Goal: Task Accomplishment & Management: Use online tool/utility

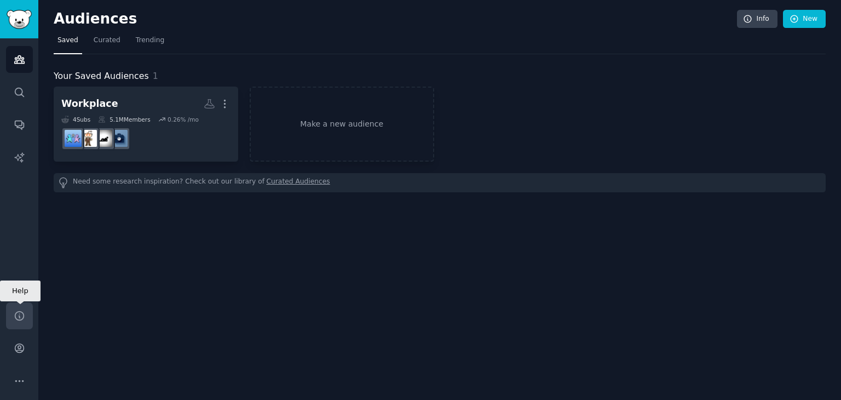
click at [15, 318] on icon "Sidebar" at bounding box center [19, 315] width 11 height 11
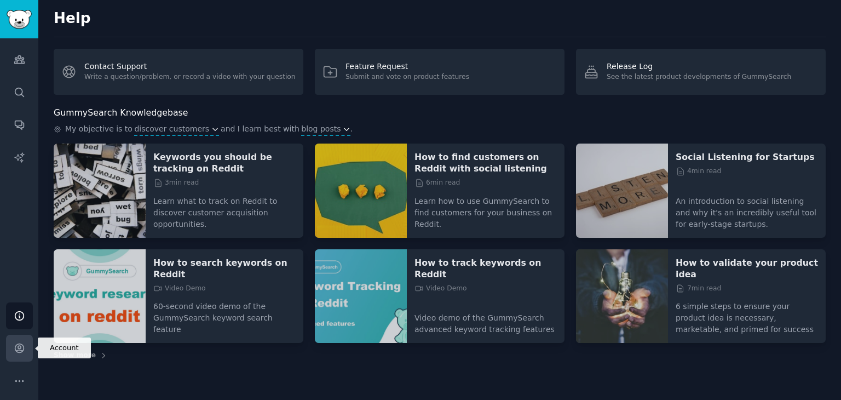
click at [19, 353] on icon "Sidebar" at bounding box center [19, 347] width 11 height 11
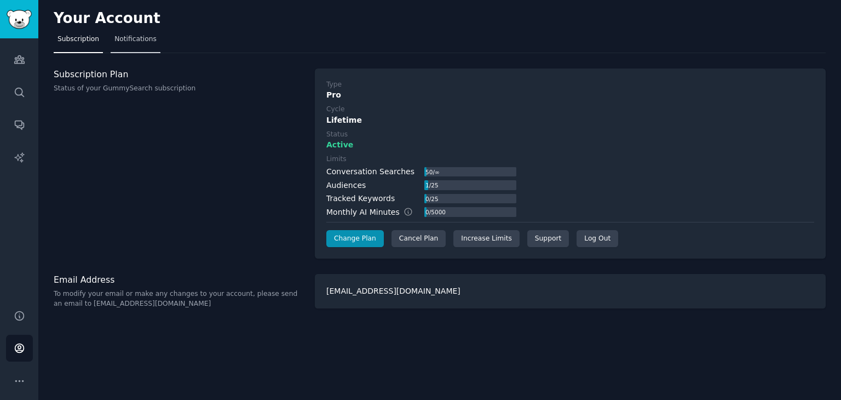
click at [136, 38] on span "Notifications" at bounding box center [135, 39] width 42 height 10
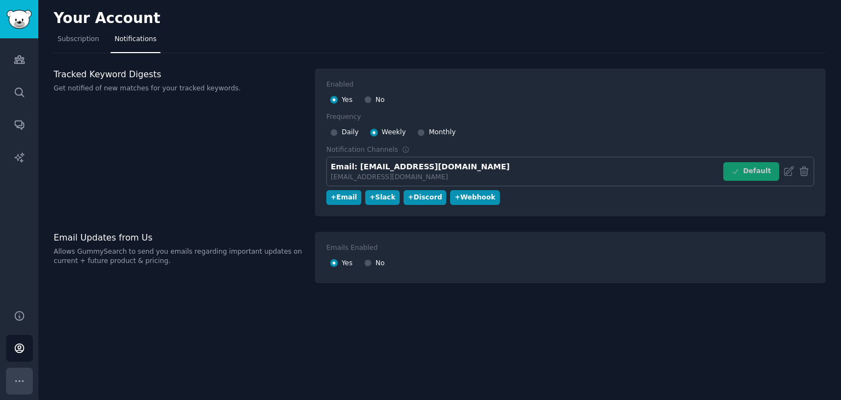
click at [24, 384] on icon "Sidebar" at bounding box center [19, 380] width 11 height 11
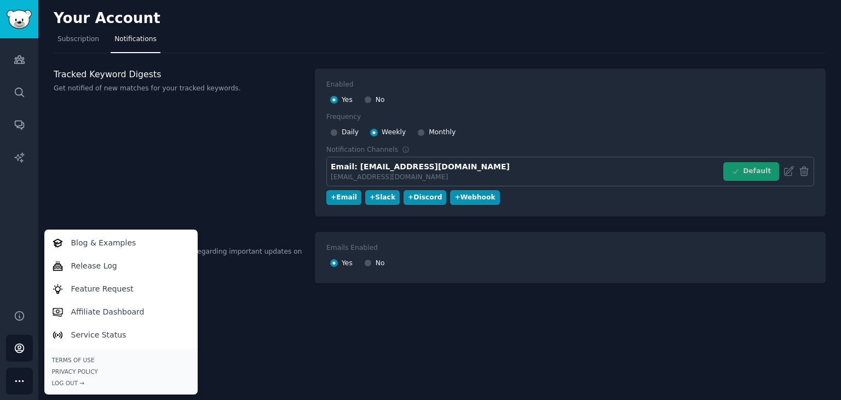
drag, startPoint x: 142, startPoint y: 143, endPoint x: 102, endPoint y: 94, distance: 63.8
click at [140, 139] on div "Tracked Keyword Digests Get notified of new matches for your tracked keywords." at bounding box center [179, 142] width 250 height 148
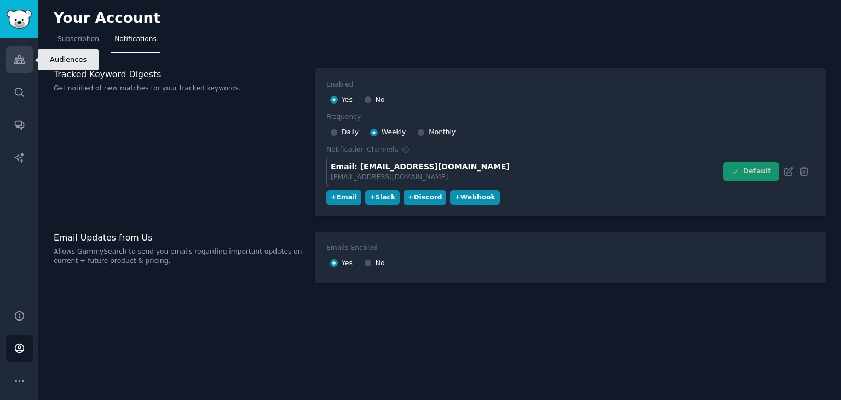
click at [28, 66] on link "Audiences" at bounding box center [19, 59] width 27 height 27
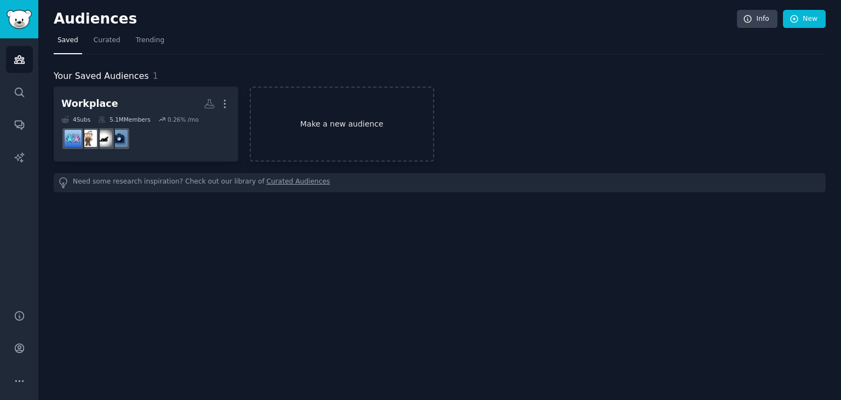
click at [327, 129] on link "Make a new audience" at bounding box center [342, 124] width 185 height 75
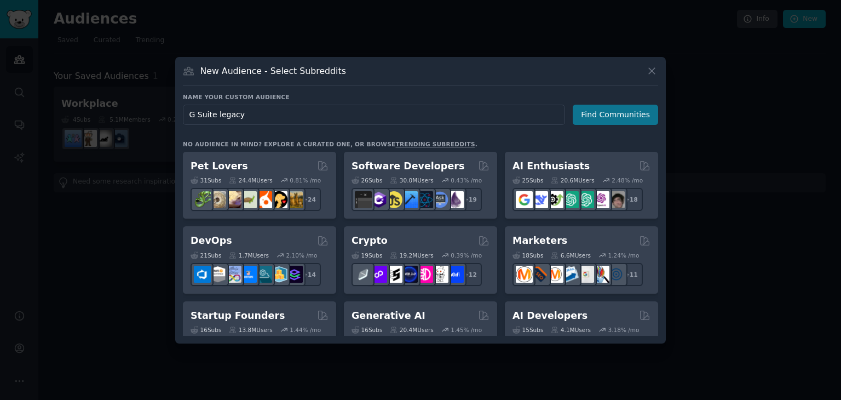
type input "G Suite legacy"
click at [602, 114] on button "Find Communities" at bounding box center [615, 115] width 85 height 20
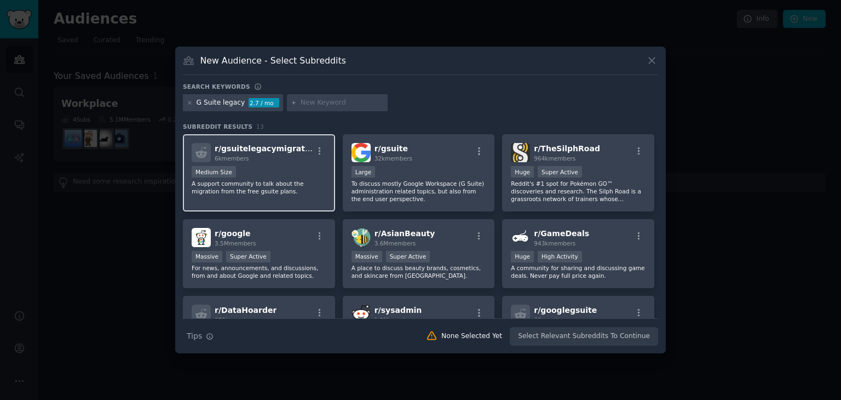
click at [320, 197] on div "r/ gsuitelegacymigration 6k members Medium Size A support community to talk abo…" at bounding box center [259, 172] width 152 height 77
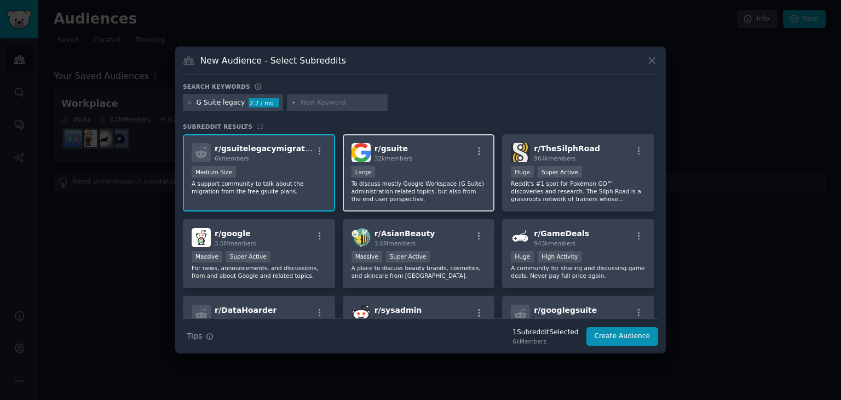
click at [452, 187] on p "To discuss mostly Google Workspace (G Suite) administration related topics, but…" at bounding box center [419, 191] width 135 height 23
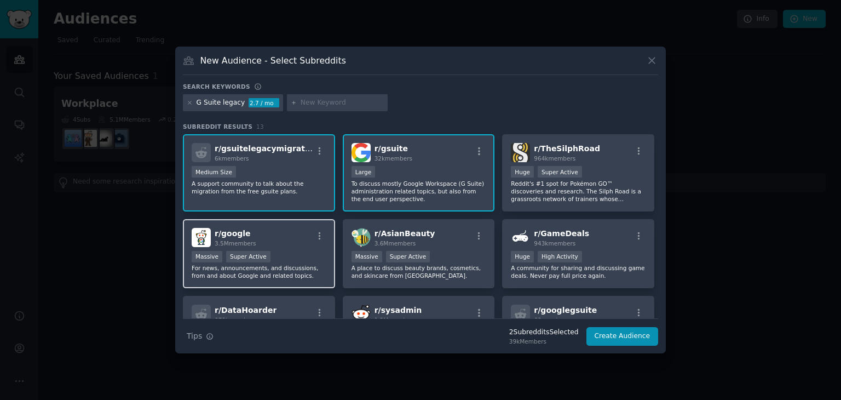
click at [309, 247] on div "r/ google 3.5M members Massive Super Active For news, announcements, and discus…" at bounding box center [259, 254] width 152 height 70
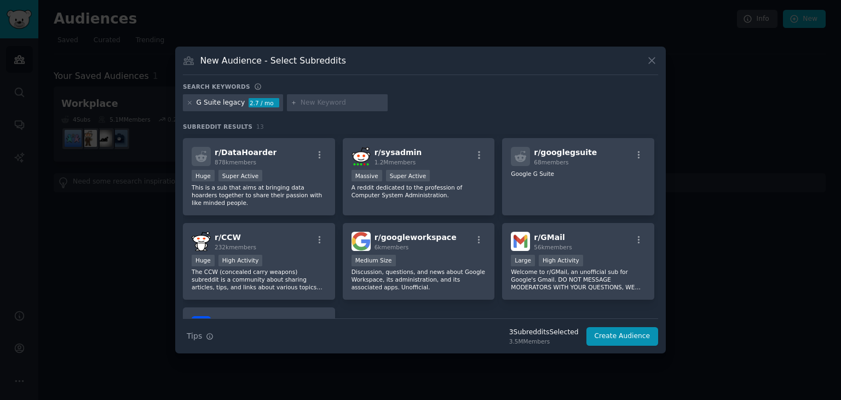
scroll to position [164, 0]
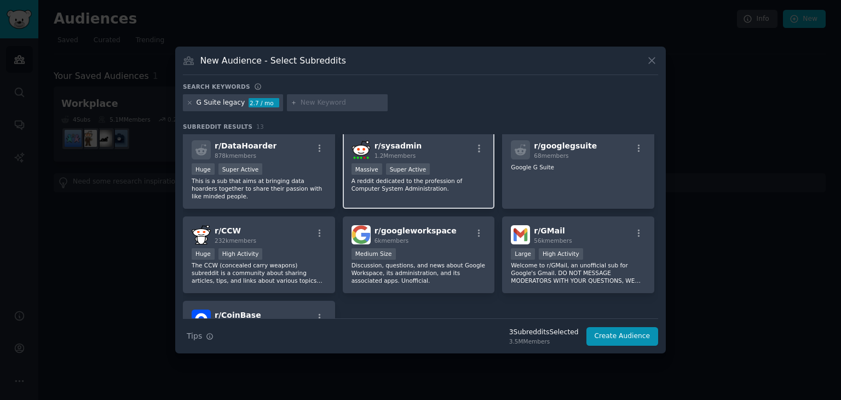
click at [448, 165] on div "1,000,000+ members Massive Super Active" at bounding box center [419, 170] width 135 height 14
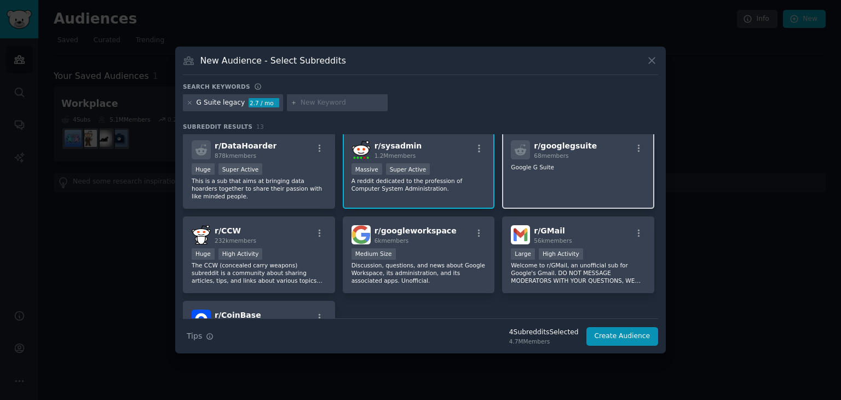
click at [597, 181] on div "r/ googlegsuite 68 members Google G Suite" at bounding box center [578, 169] width 152 height 77
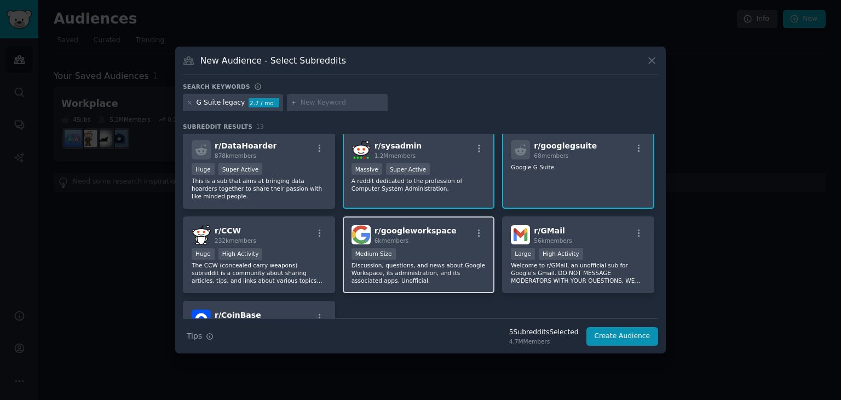
click at [430, 262] on p "Discussion, questions, and news about Google Workspace, its administration, and…" at bounding box center [419, 272] width 135 height 23
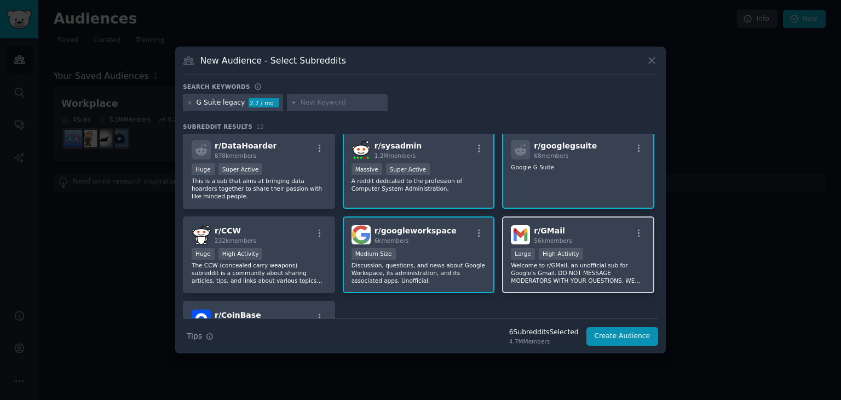
click at [600, 257] on div ">= 80th percentile for submissions / day Large High Activity" at bounding box center [578, 255] width 135 height 14
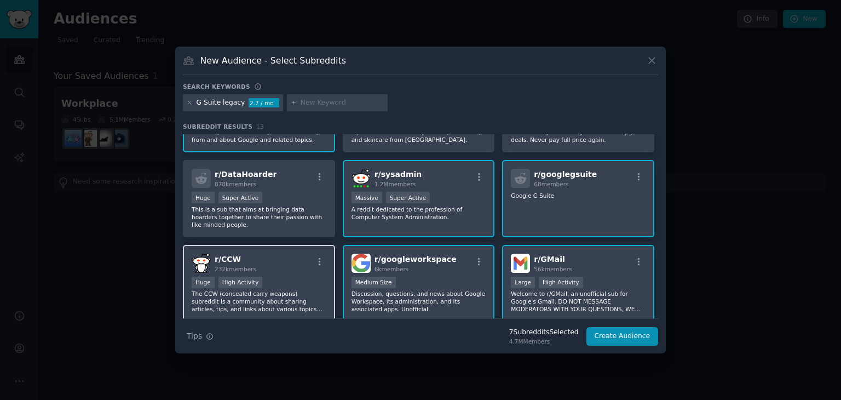
scroll to position [80, 0]
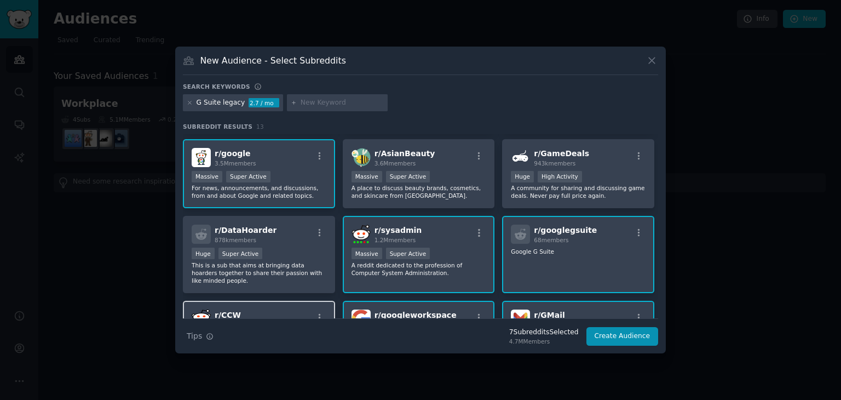
click at [318, 251] on div "Huge Super Active" at bounding box center [259, 254] width 135 height 14
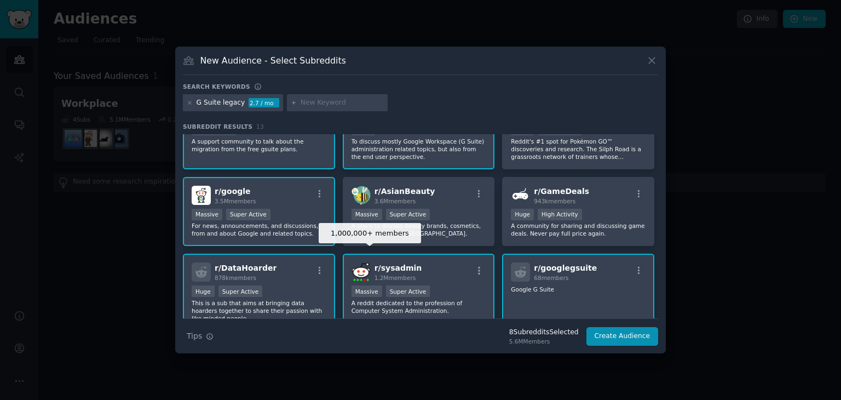
scroll to position [244, 0]
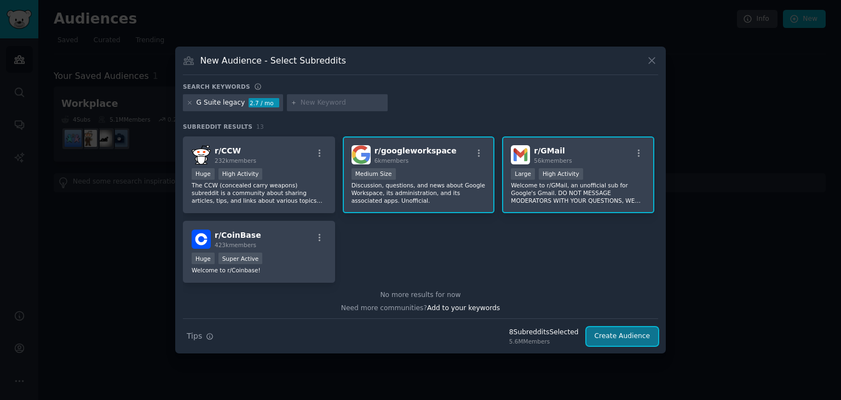
click at [630, 333] on button "Create Audience" at bounding box center [622, 336] width 72 height 19
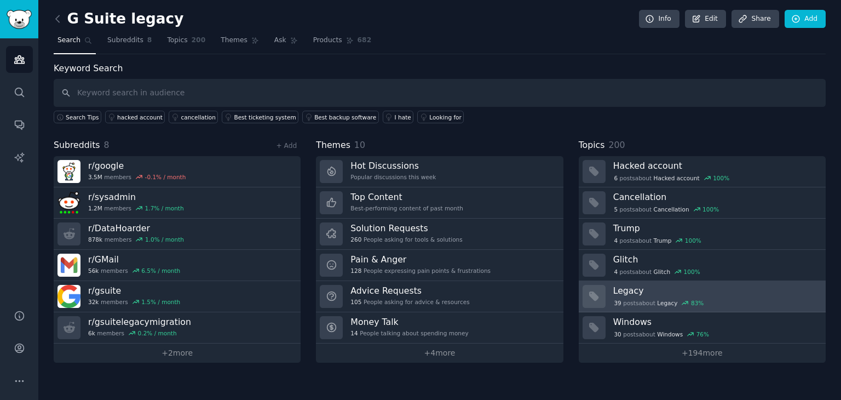
click at [615, 296] on div "39 post s about Legacy 83 %" at bounding box center [715, 301] width 205 height 11
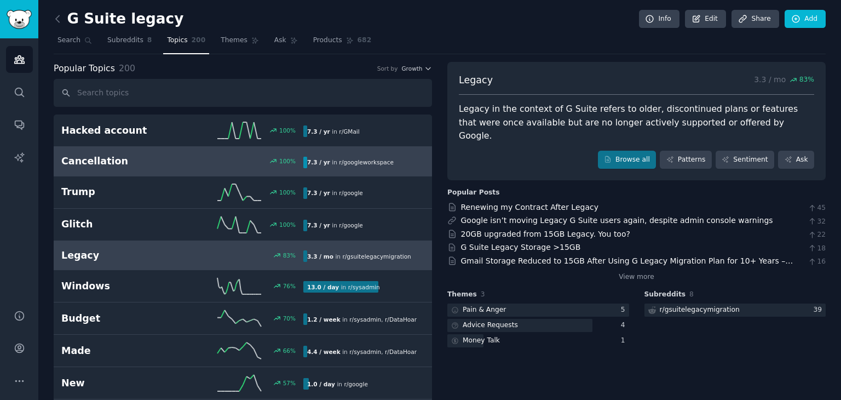
click at [252, 152] on link "Cancellation 100 % 7.3 / yr in r/ googleworkspace" at bounding box center [243, 162] width 378 height 30
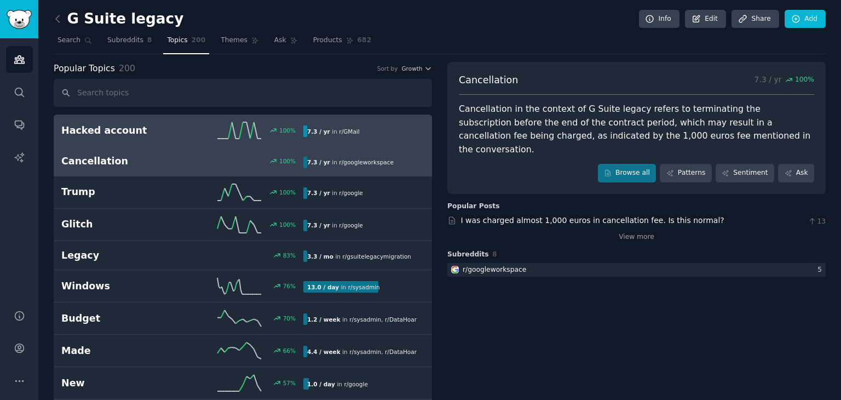
click at [166, 144] on link "Hacked account 100 % 7.3 / yr in r/ GMail" at bounding box center [243, 130] width 378 height 32
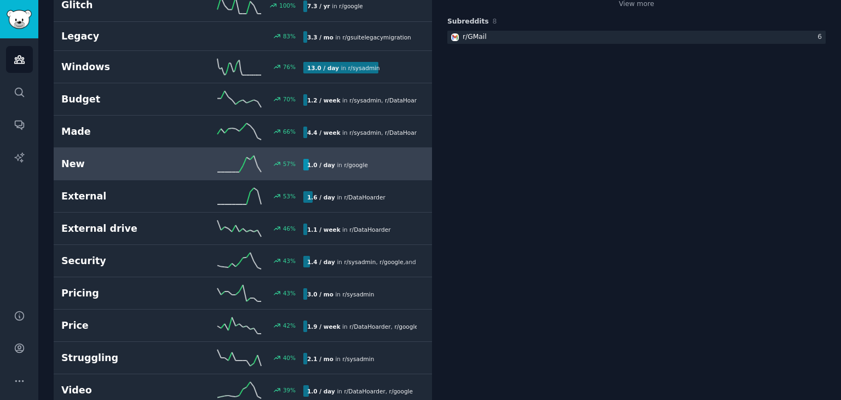
scroll to position [274, 0]
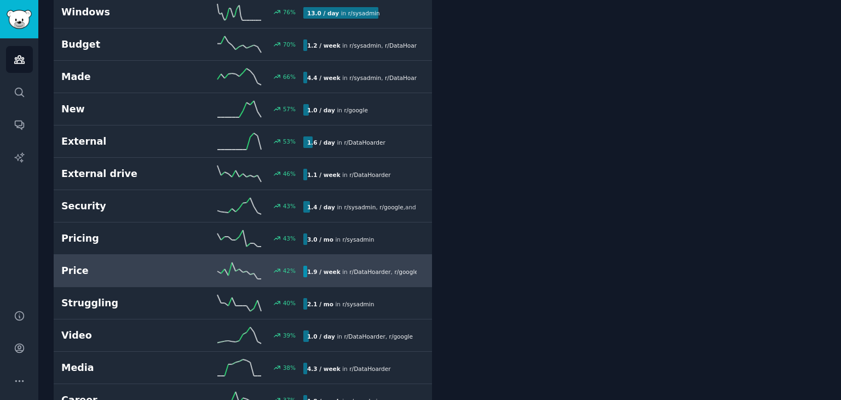
click at [161, 272] on h2 "Price" at bounding box center [121, 271] width 121 height 14
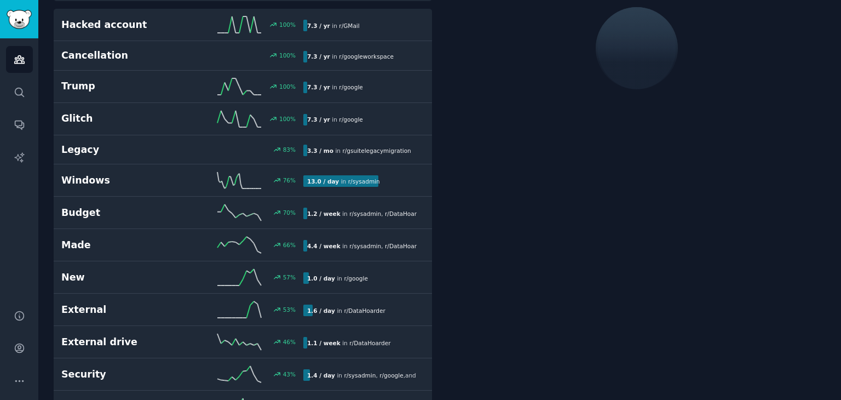
scroll to position [61, 0]
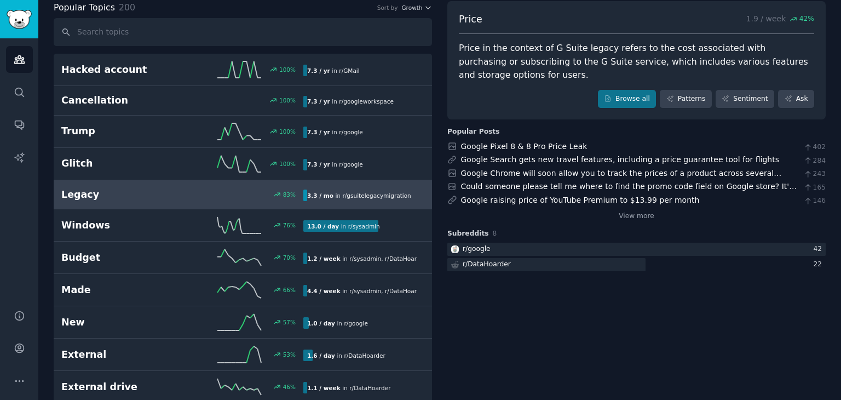
click at [123, 189] on h2 "Legacy" at bounding box center [121, 195] width 121 height 14
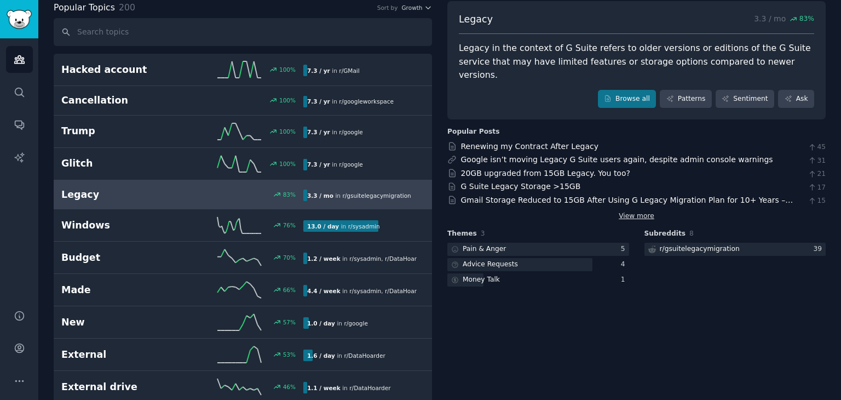
click at [632, 211] on link "View more" at bounding box center [637, 216] width 36 height 10
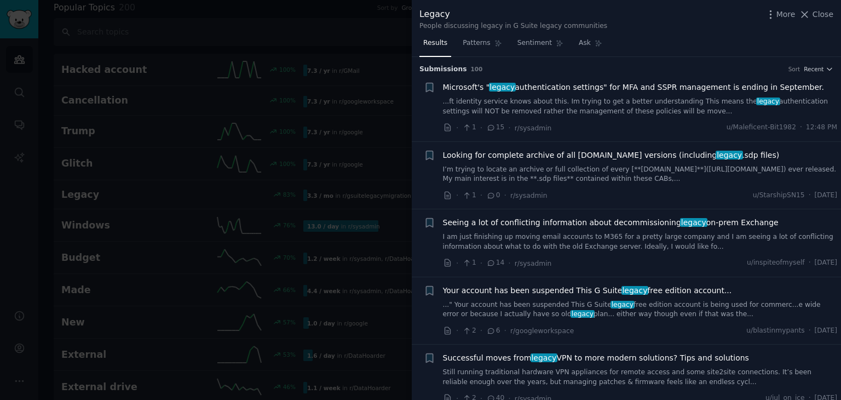
click at [723, 303] on link "..." Your account has been suspended This G Suite legacy free edition account i…" at bounding box center [640, 309] width 395 height 19
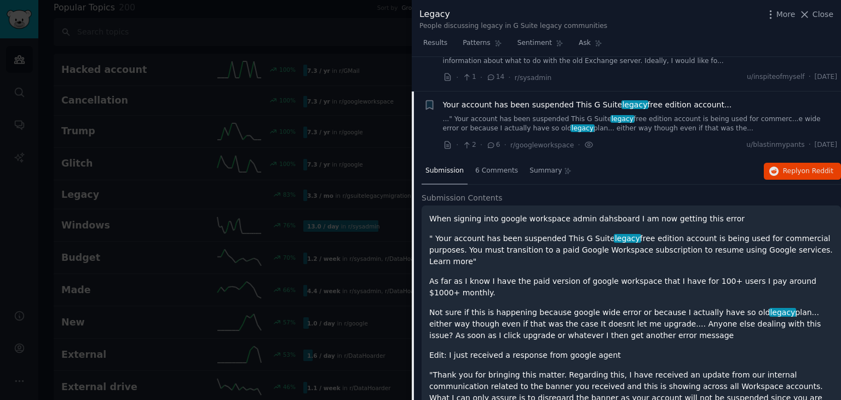
scroll to position [220, 0]
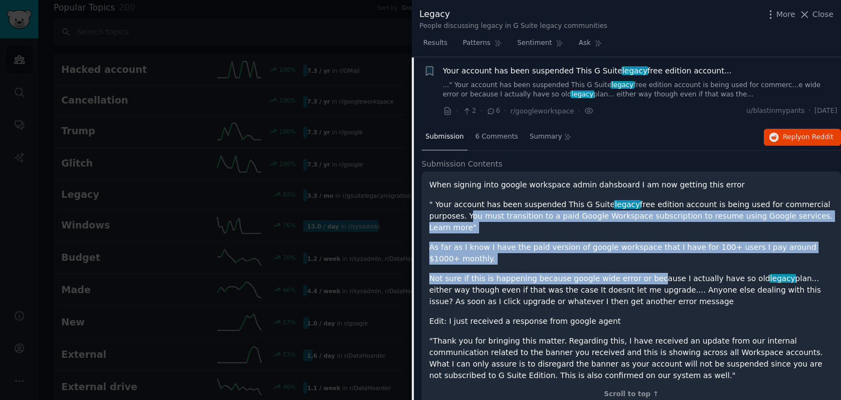
drag, startPoint x: 427, startPoint y: 216, endPoint x: 638, endPoint y: 254, distance: 214.6
click at [638, 254] on div "When signing into google workspace admin dahsboard I am now getting this error …" at bounding box center [631, 288] width 419 height 235
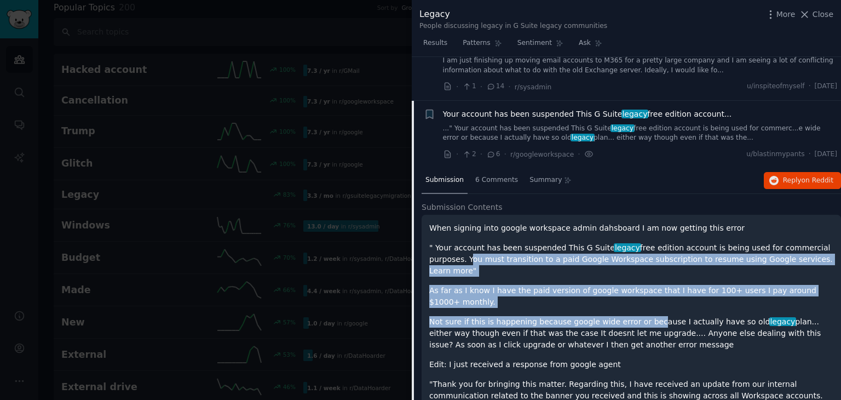
scroll to position [165, 0]
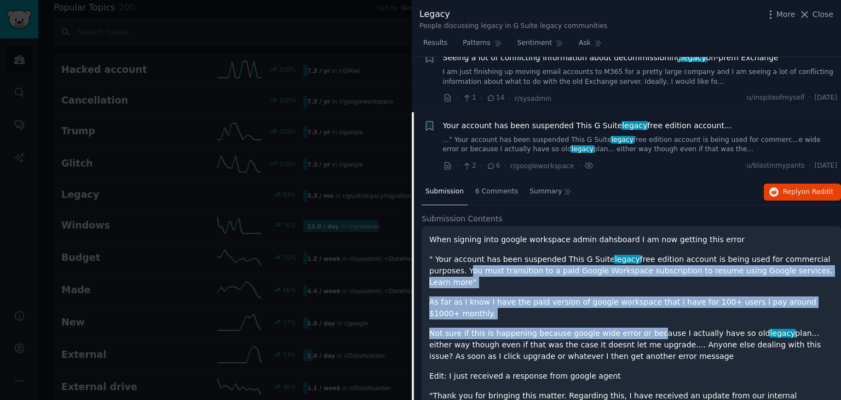
click at [684, 187] on div "Submission 6 Comments Summary Reply on Reddit" at bounding box center [631, 192] width 419 height 26
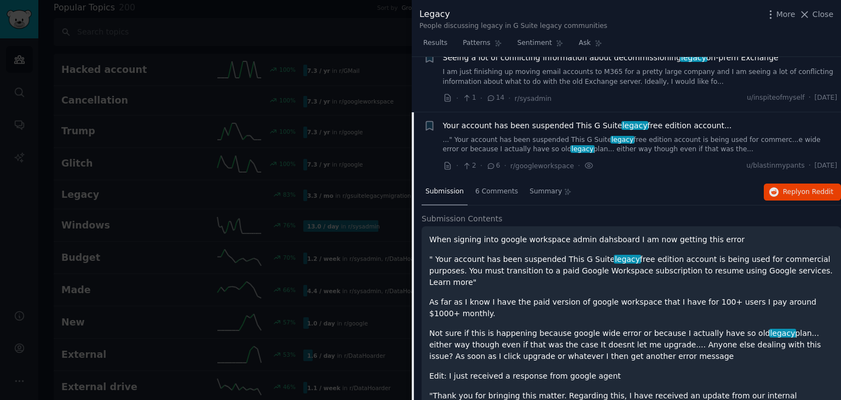
click at [443, 193] on span "Submission" at bounding box center [444, 192] width 38 height 10
click at [533, 127] on span "Your account has been suspended This G Suite legacy free edition account..." at bounding box center [587, 125] width 289 height 11
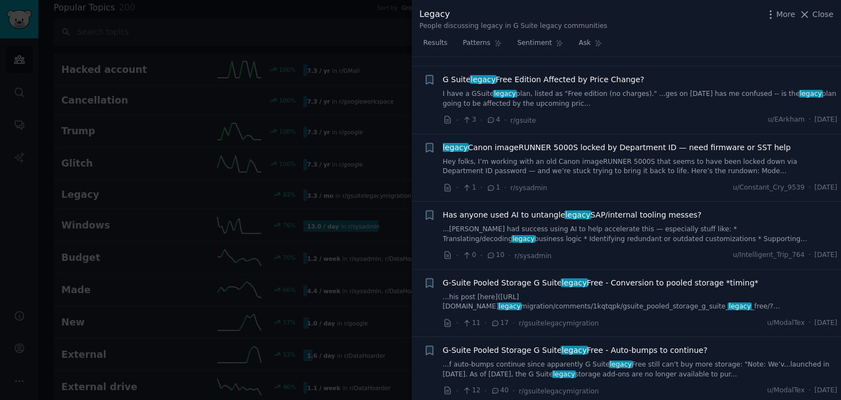
scroll to position [1260, 0]
click at [583, 95] on link "I have a GSuite legacy plan, listed as "Free edition (no charges)." ...ges on […" at bounding box center [640, 98] width 395 height 19
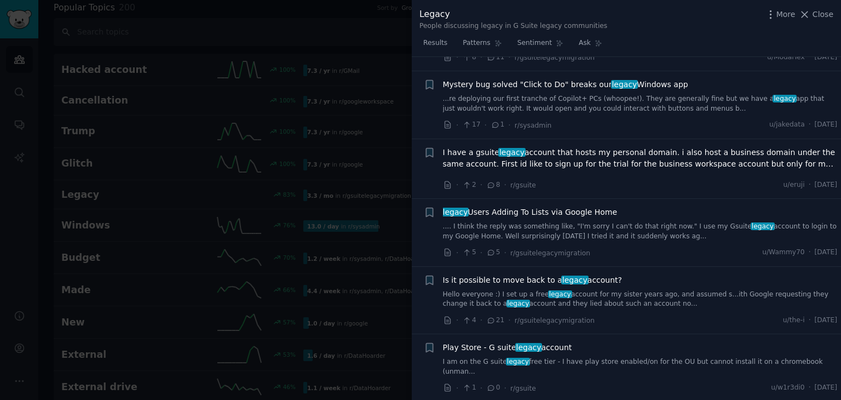
scroll to position [2197, 0]
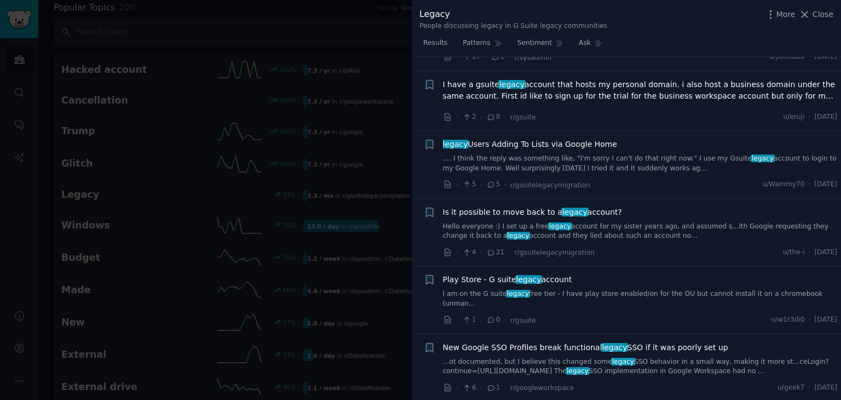
click at [553, 222] on link "Hello everyone :) I set up a free legacy account for my sister years ago, and a…" at bounding box center [640, 231] width 395 height 19
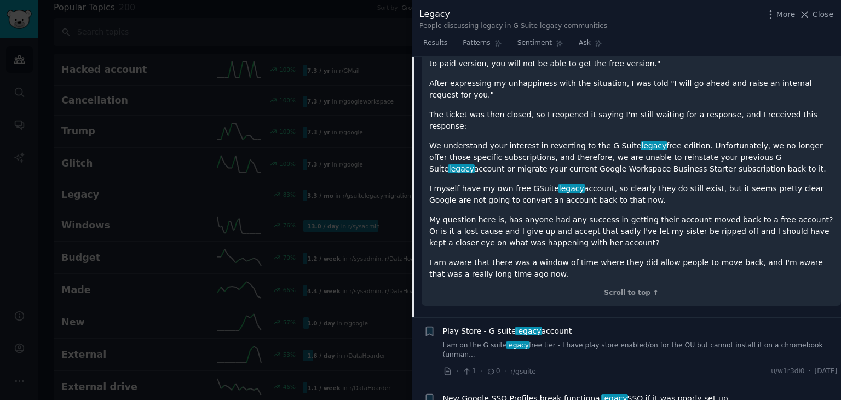
scroll to position [2118, 0]
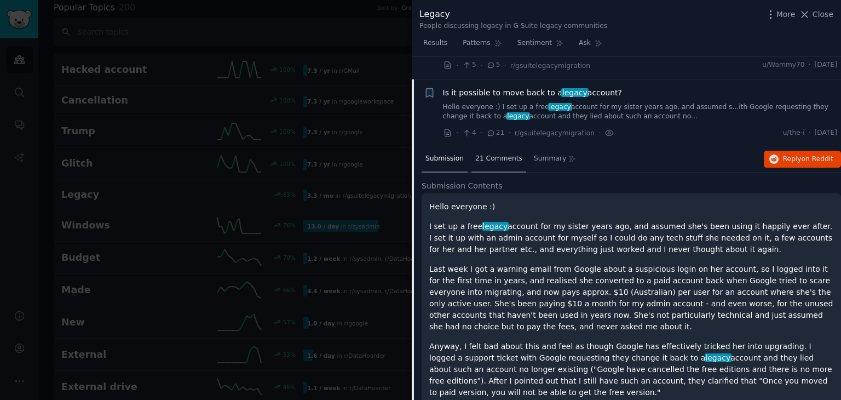
click at [488, 154] on span "21 Comments" at bounding box center [498, 159] width 47 height 10
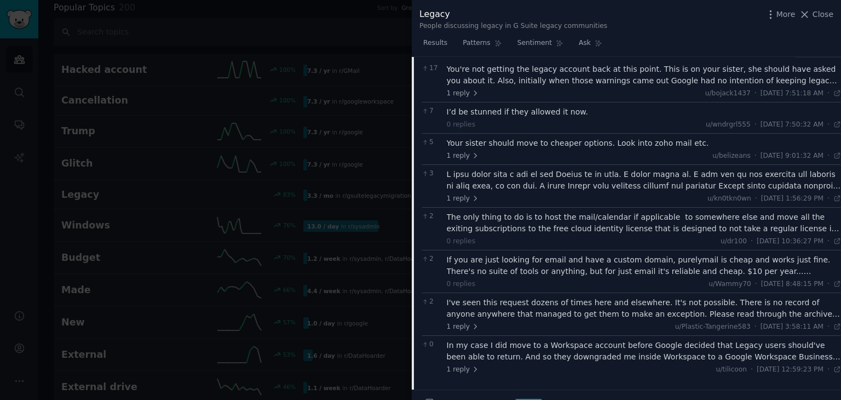
scroll to position [2282, 0]
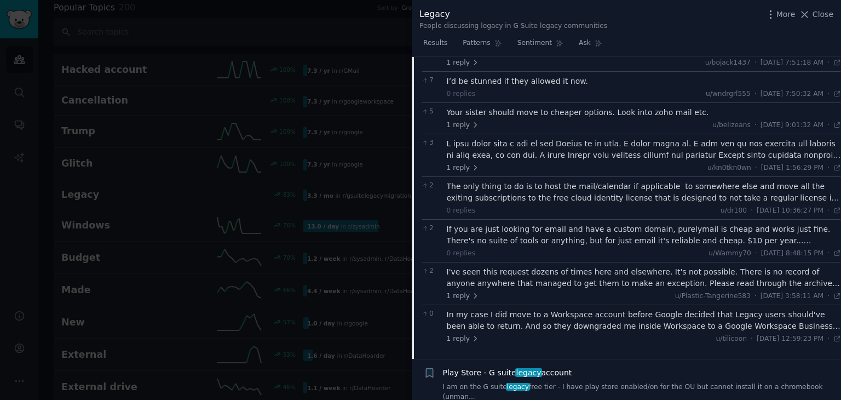
click at [508, 309] on div "In my case I did move to a Workspace account before Google decided that Legacy …" at bounding box center [644, 320] width 395 height 23
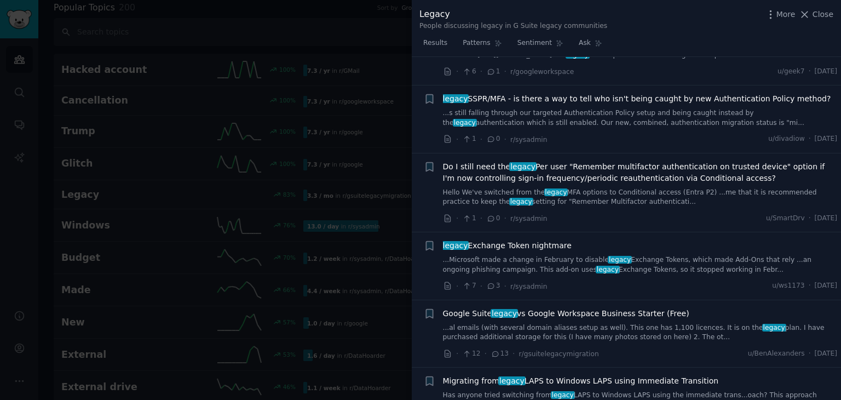
scroll to position [2775, 0]
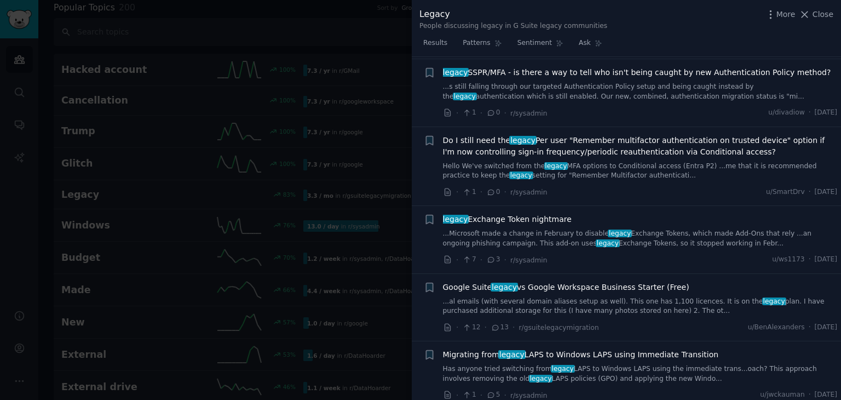
click at [566, 297] on link "...al emails (with several domain aliases setup as well). This one has 1,100 li…" at bounding box center [640, 306] width 395 height 19
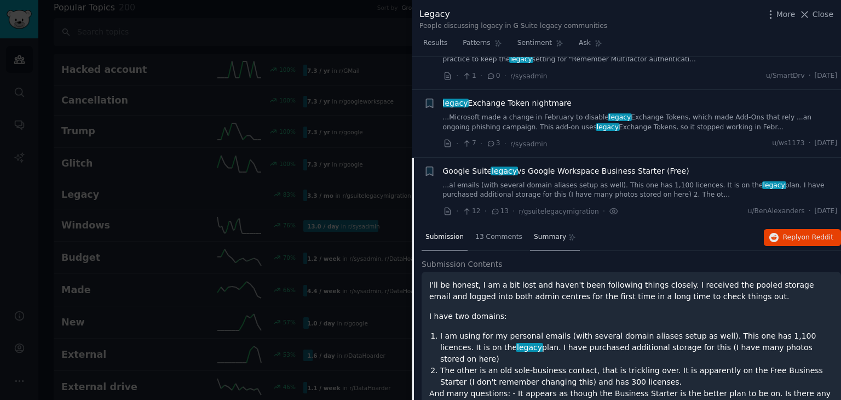
scroll to position [2415, 0]
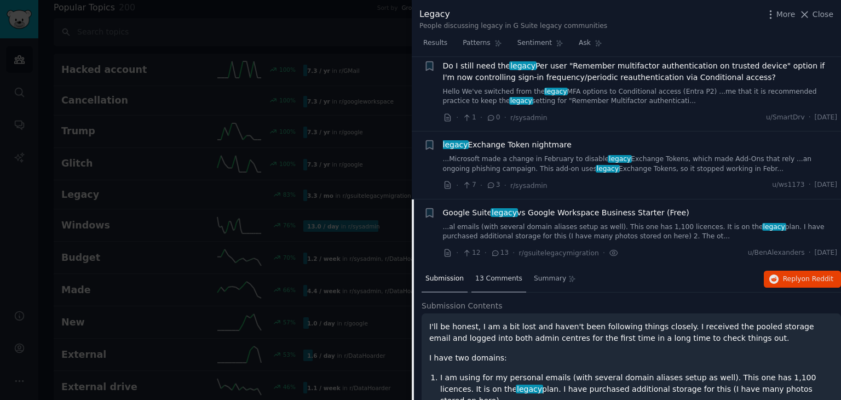
click at [493, 274] on span "13 Comments" at bounding box center [498, 279] width 47 height 10
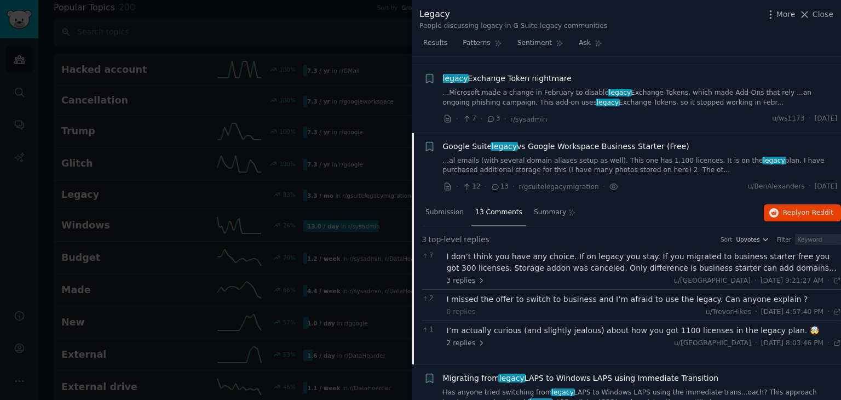
scroll to position [2579, 0]
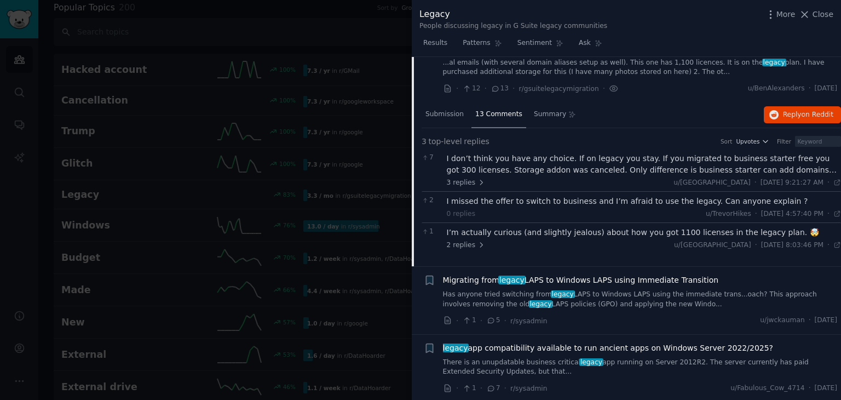
click at [753, 153] on div "I don’t think you have any choice. If on legacy you stay. If you migrated to bu…" at bounding box center [644, 164] width 395 height 23
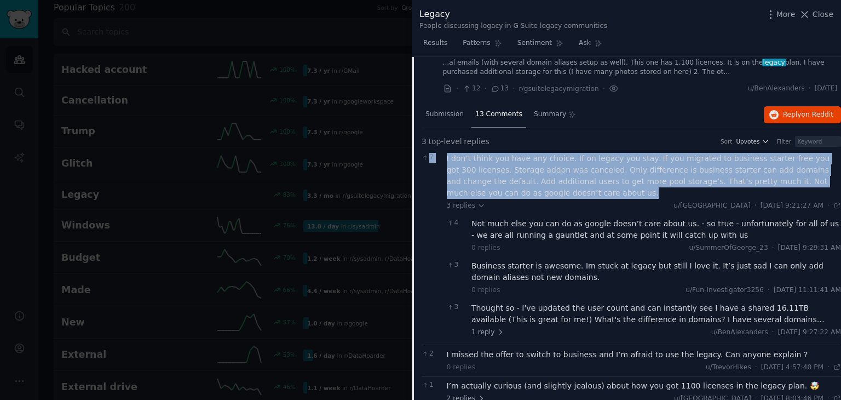
drag, startPoint x: 442, startPoint y: 124, endPoint x: 564, endPoint y: 157, distance: 125.9
click at [564, 157] on div "7 I don’t think you have any choice. If on legacy you stay. If you migrated to …" at bounding box center [631, 246] width 419 height 195
click at [564, 157] on div "I don’t think you have any choice. If on legacy you stay. If you migrated to bu…" at bounding box center [644, 176] width 395 height 46
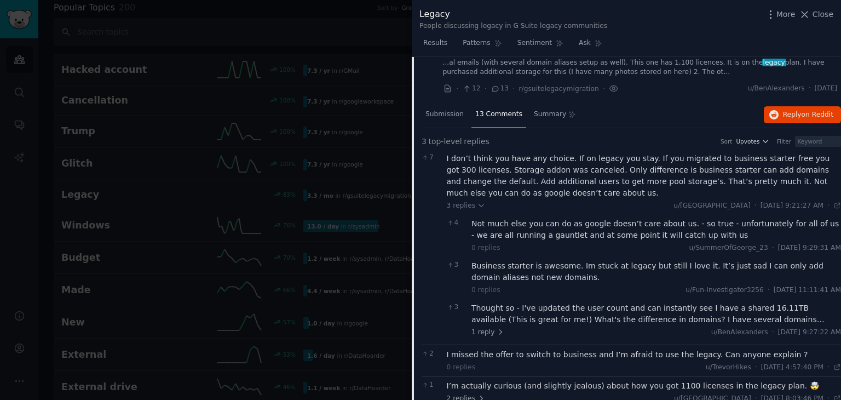
click at [534, 302] on div "Thought so - I've updated the user count and can instantly see I have a shared …" at bounding box center [656, 313] width 370 height 23
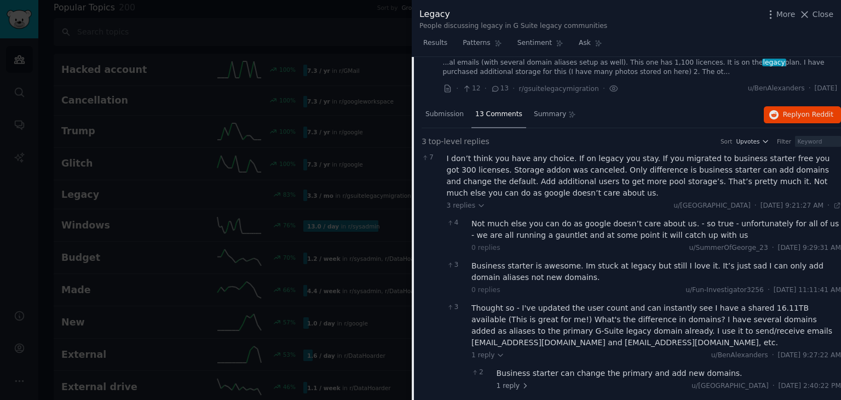
scroll to position [2689, 0]
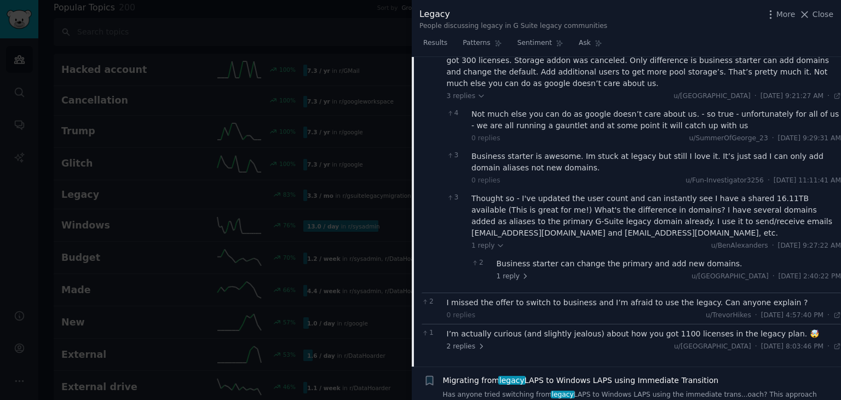
click at [584, 297] on div "I missed the offer to switch to business and I’m afraid to use the legacy. Can …" at bounding box center [644, 302] width 395 height 11
click at [498, 328] on div "I’m actually curious (and slightly jealous) about how you got 1100 licenses in …" at bounding box center [644, 333] width 395 height 11
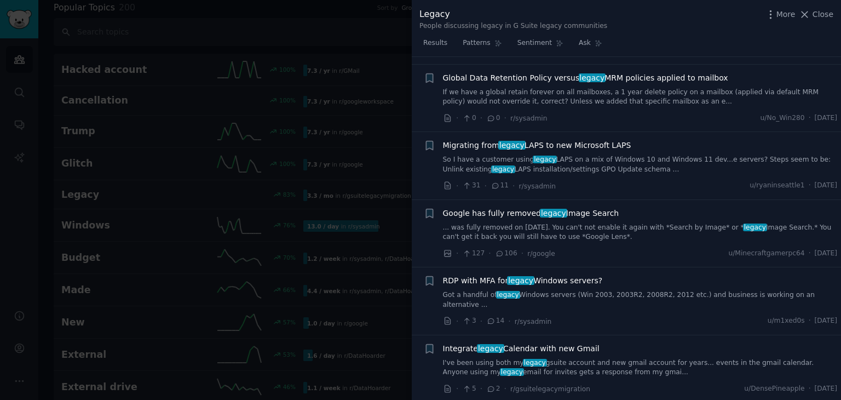
scroll to position [3839, 0]
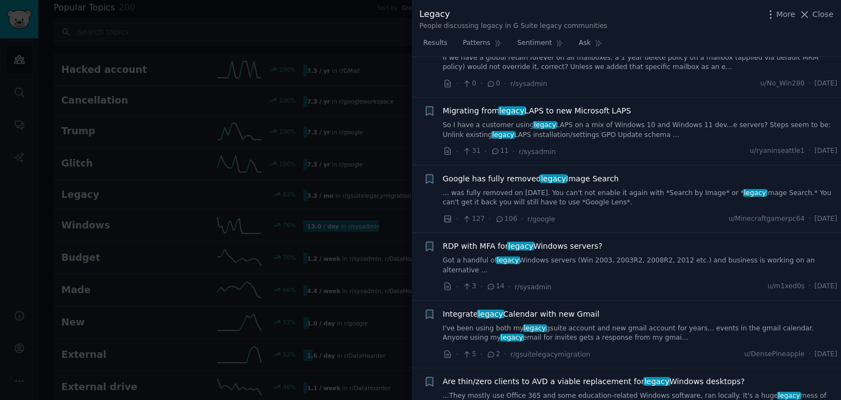
click at [187, 129] on div at bounding box center [420, 200] width 841 height 400
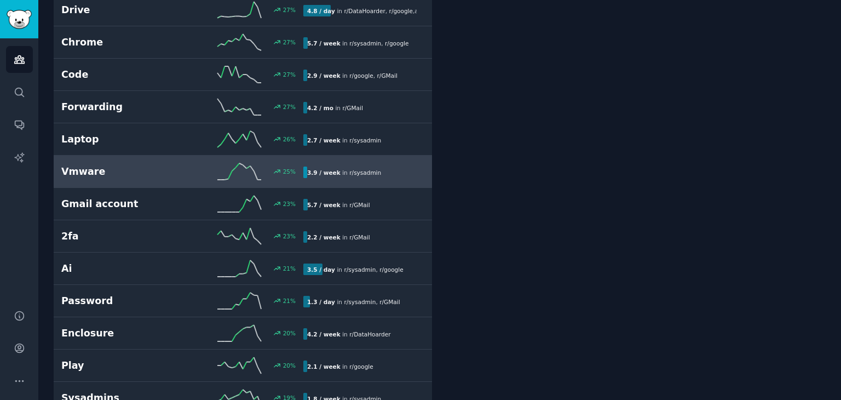
scroll to position [827, 0]
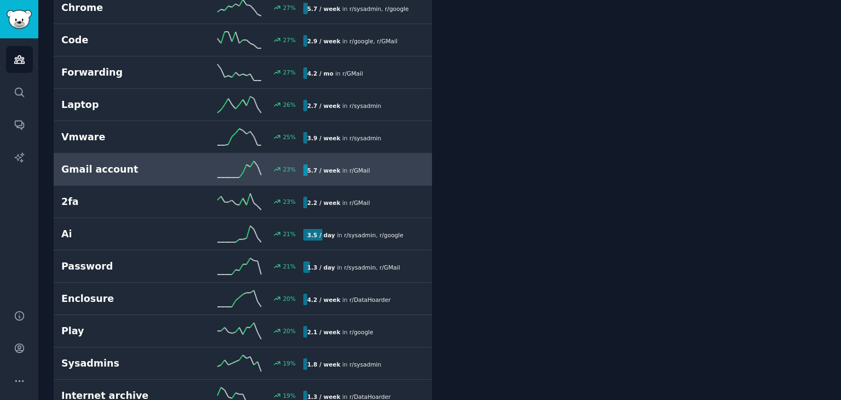
click at [175, 163] on h2 "Gmail account" at bounding box center [121, 170] width 121 height 14
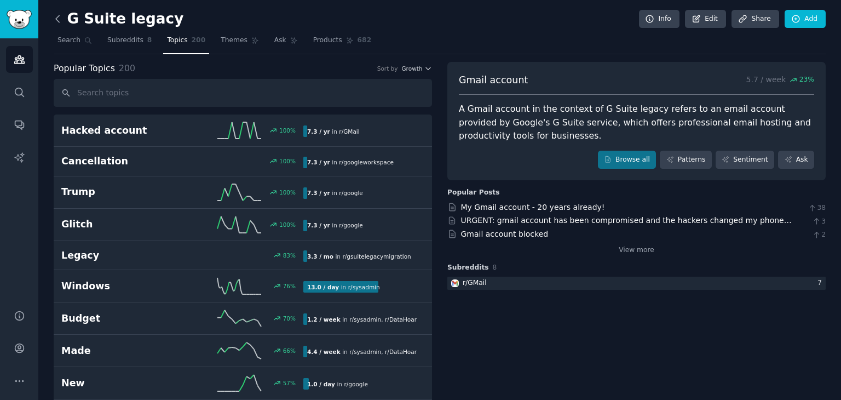
click at [60, 20] on icon at bounding box center [57, 18] width 11 height 11
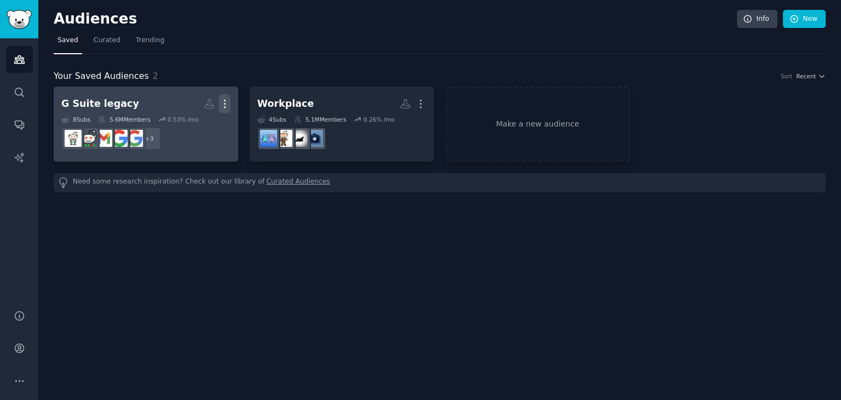
click at [224, 106] on icon "button" at bounding box center [224, 104] width 1 height 8
click at [190, 128] on p "Delete" at bounding box center [194, 126] width 25 height 11
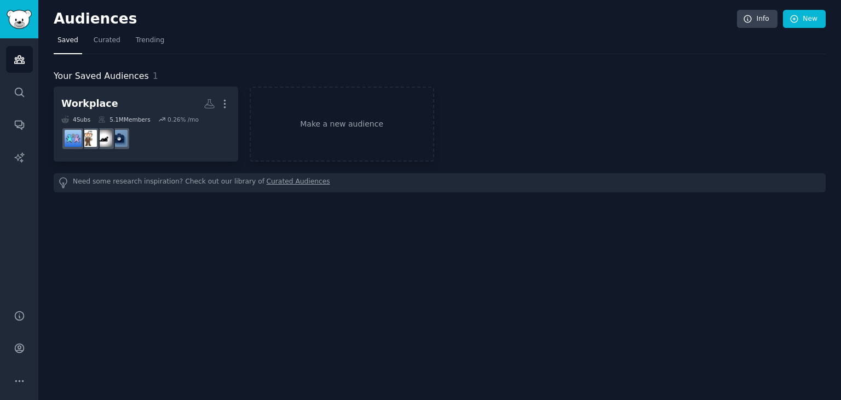
click at [654, 108] on div "Workplace Custom Audience More 4 Sub s 5.1M Members 0.26 % /mo r/AskHR Make a n…" at bounding box center [440, 124] width 772 height 75
